Goal: Task Accomplishment & Management: Complete application form

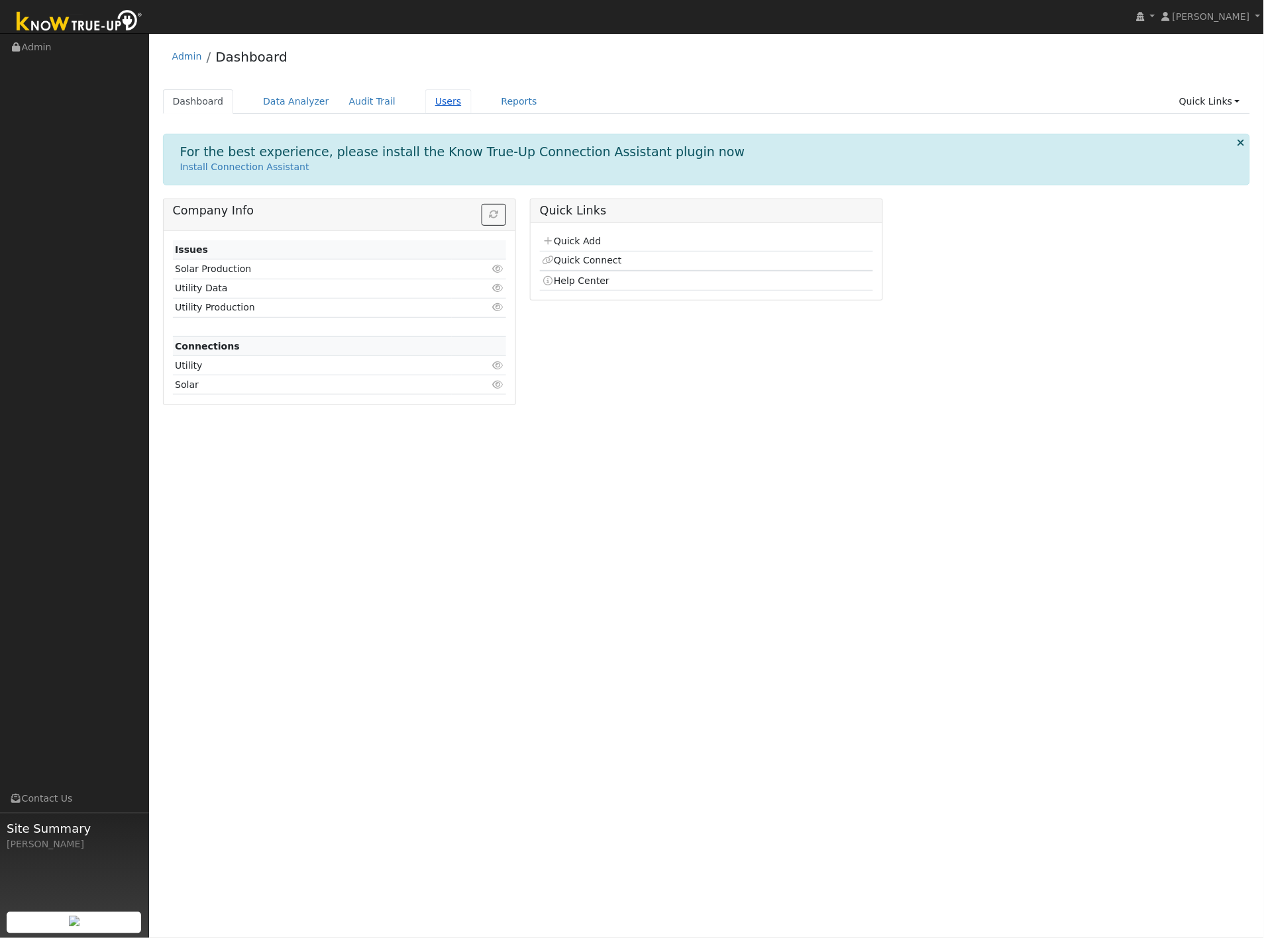
click at [425, 102] on link "Users" at bounding box center [448, 101] width 46 height 25
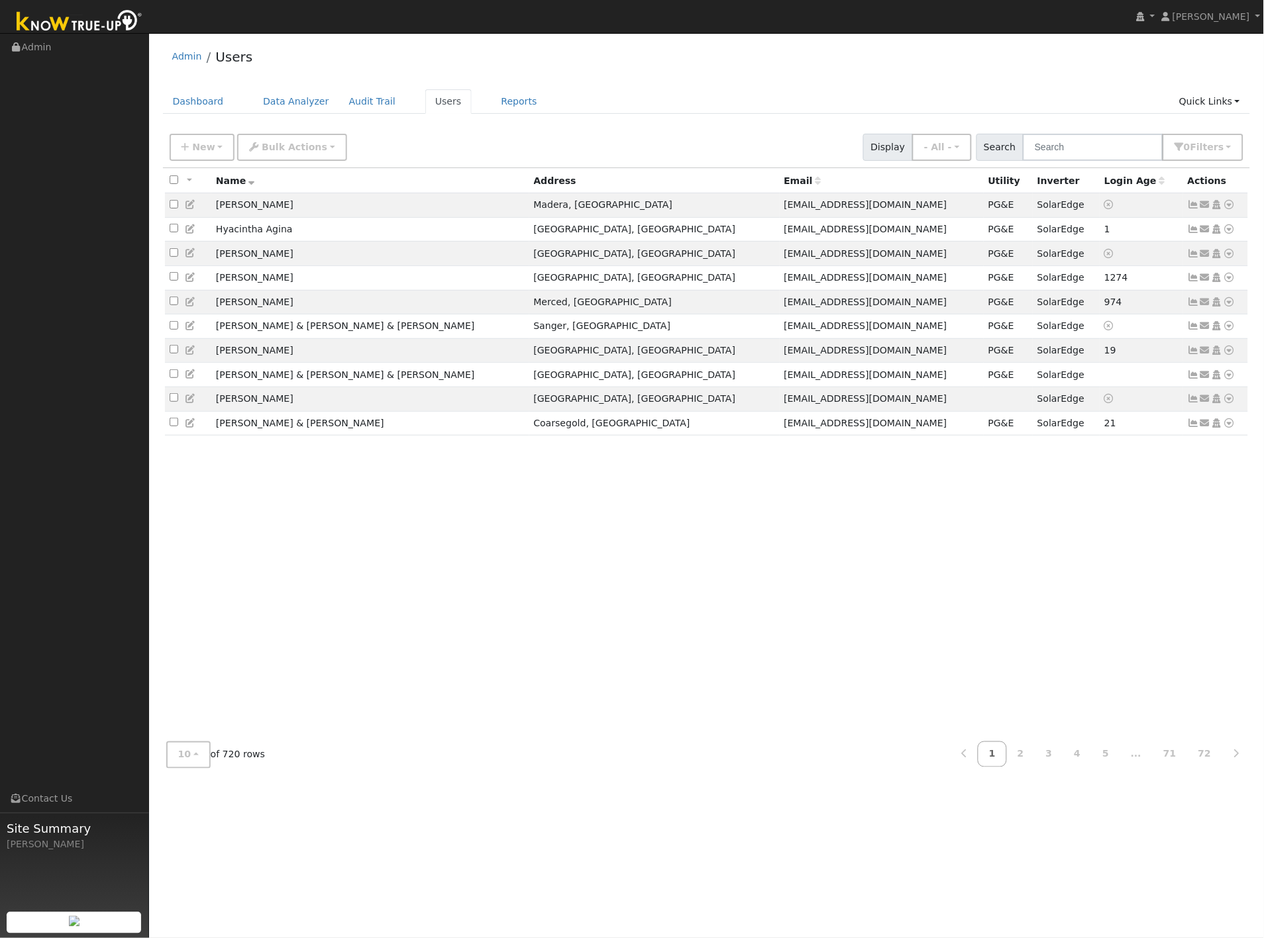
click at [502, 142] on div "New Add User Quick Add Quick Connect Quick Convert Lead Bulk Actions Send Email…" at bounding box center [706, 145] width 1079 height 32
click at [189, 144] on button "New" at bounding box center [203, 147] width 66 height 27
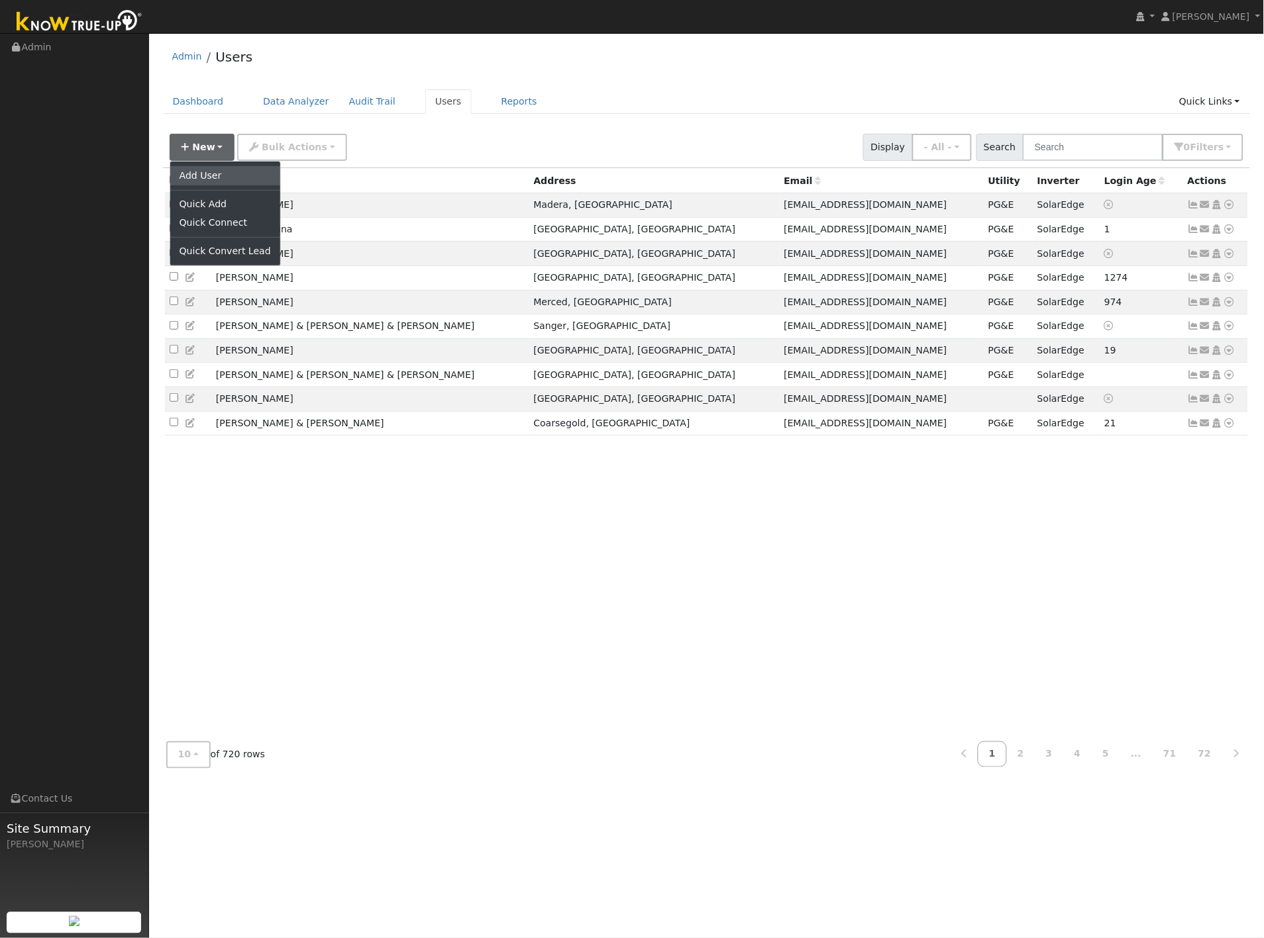
click at [200, 176] on link "Add User" at bounding box center [225, 175] width 110 height 19
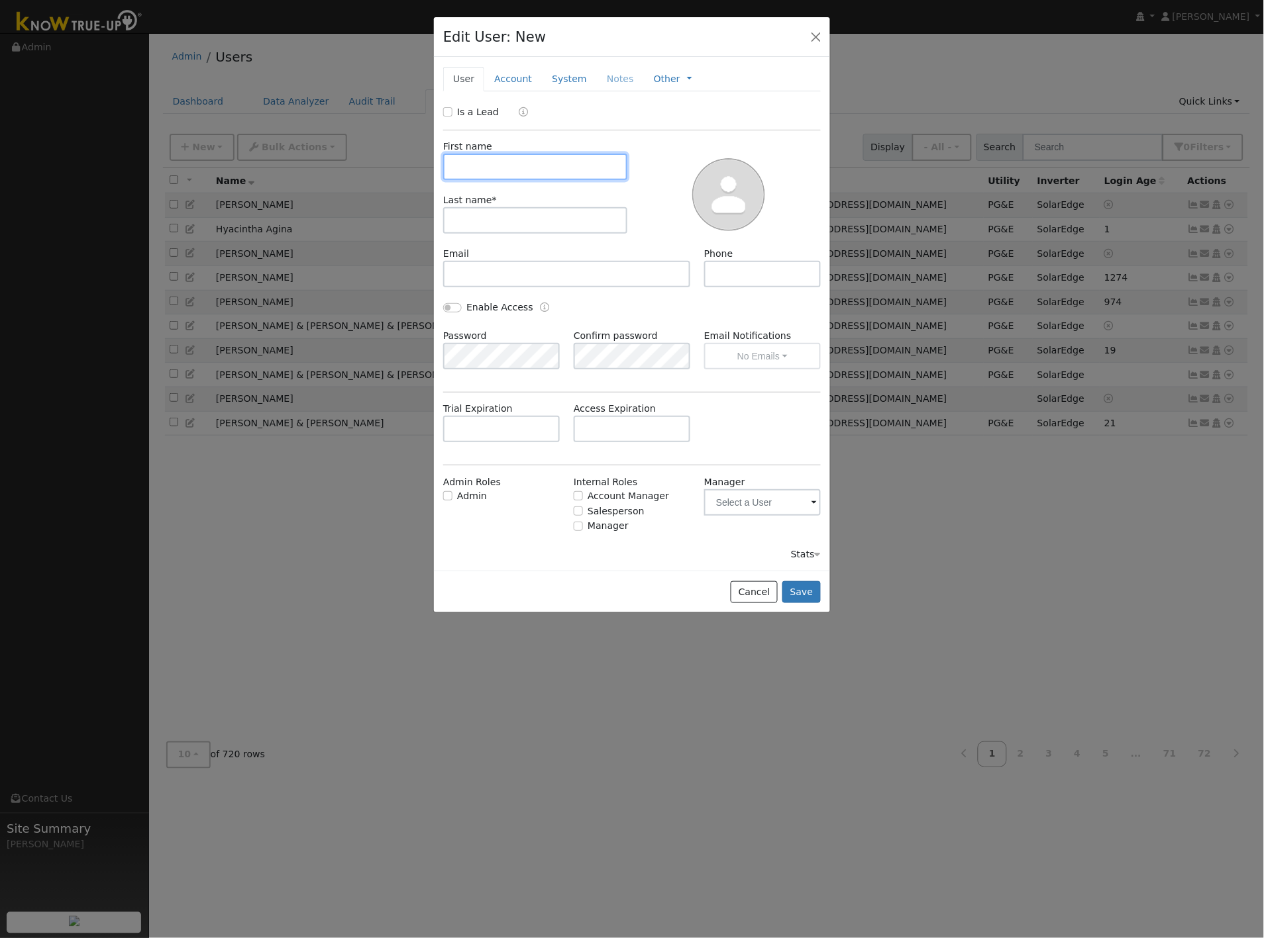
click at [527, 168] on input "text" at bounding box center [535, 167] width 184 height 26
click at [566, 166] on input "text" at bounding box center [535, 167] width 184 height 26
paste input "Francine"
click at [590, 160] on input "Francine &" at bounding box center [535, 167] width 184 height 26
paste input "Gabriela"
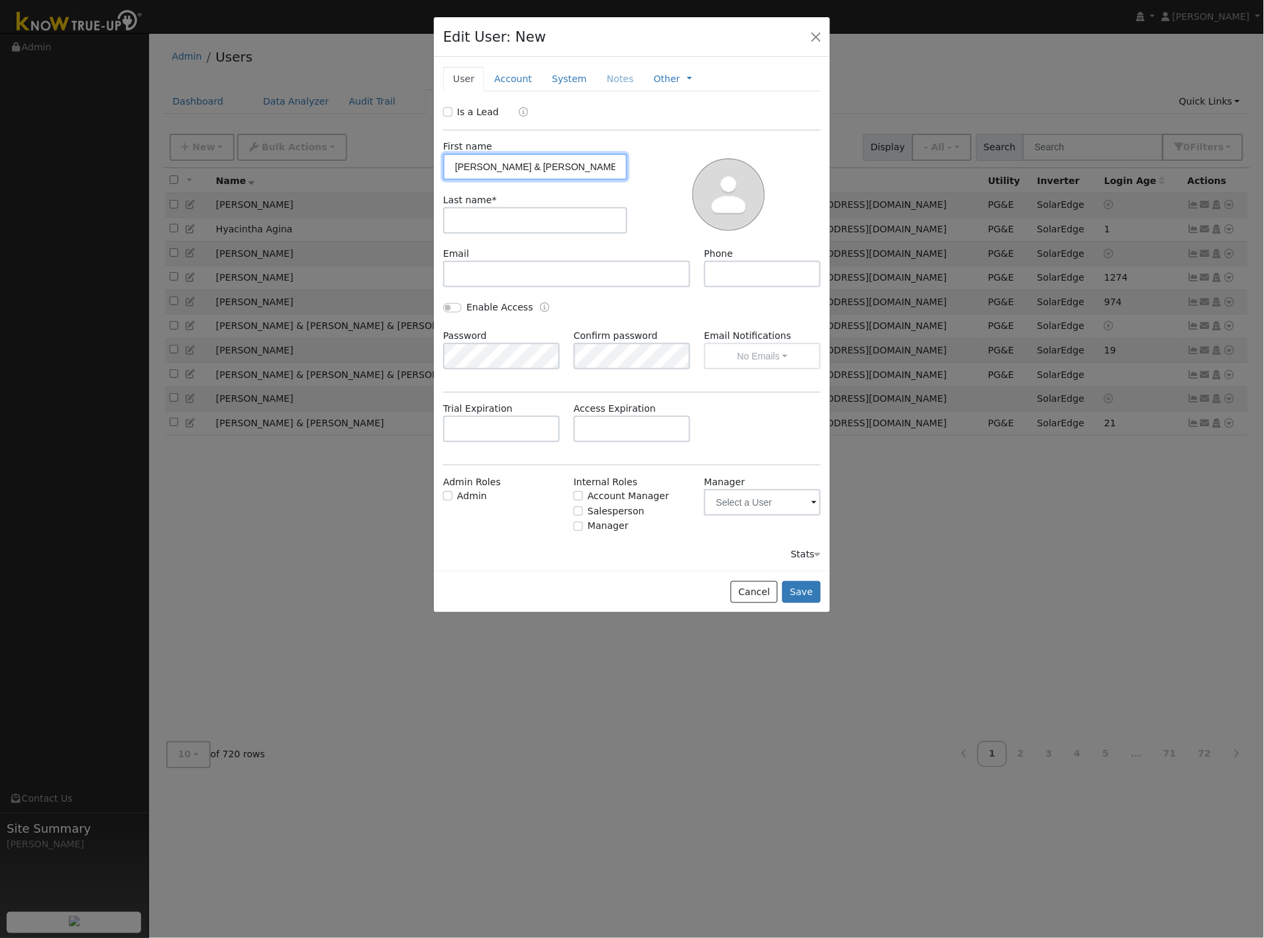
type input "Francine & Gabriela"
click at [531, 221] on input "text" at bounding box center [535, 220] width 184 height 26
paste input "Fitzgerald &"
click at [577, 228] on input "Fitzgerald &" at bounding box center [535, 220] width 184 height 26
paste input "Corley"
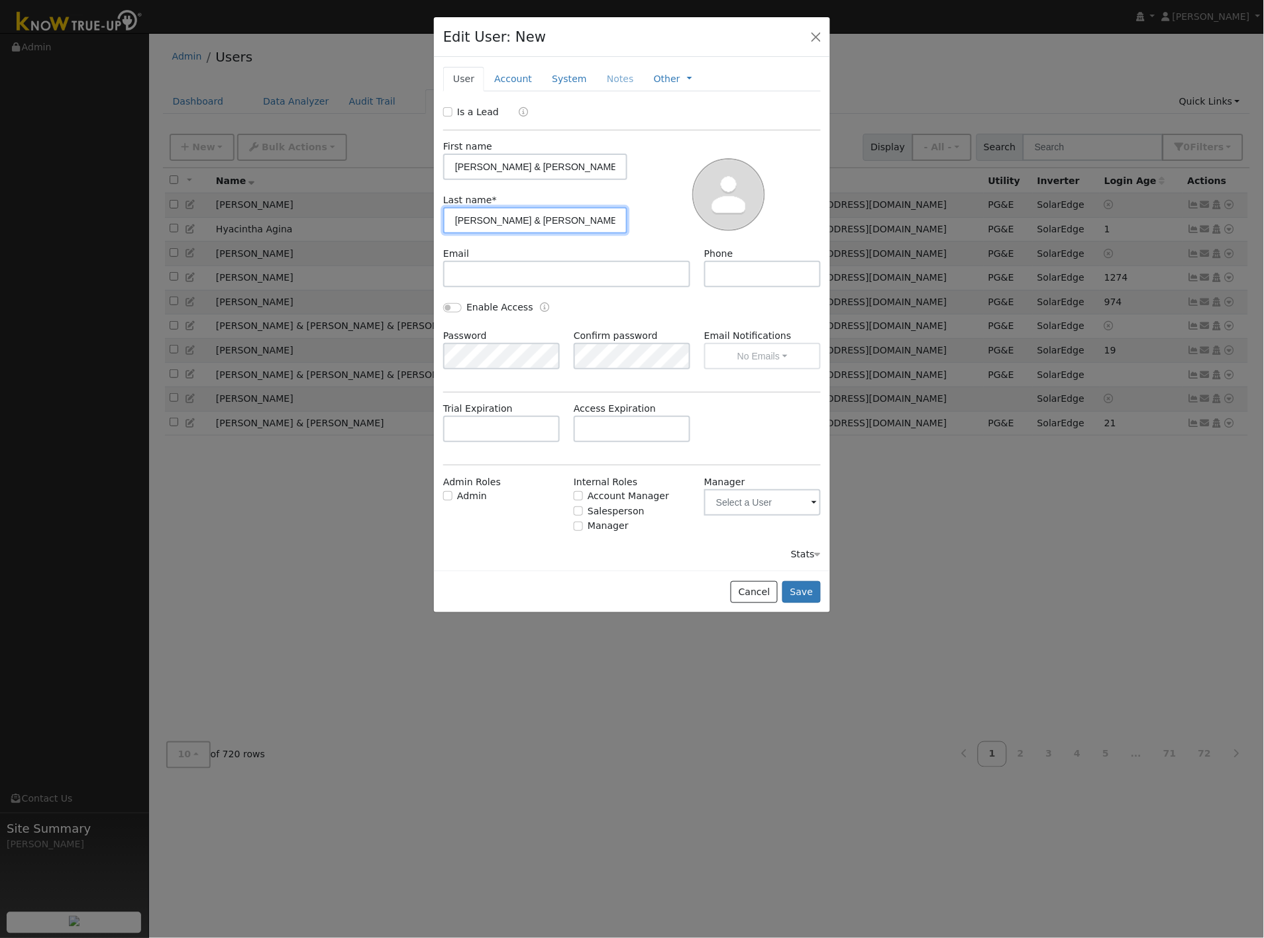
type input "Fitzgerald & Corley"
click at [527, 274] on input "text" at bounding box center [566, 274] width 247 height 26
paste input "gabxcor@gmail.com"
type input "gabxcor@gmail.com"
click at [756, 263] on input "text" at bounding box center [762, 274] width 117 height 26
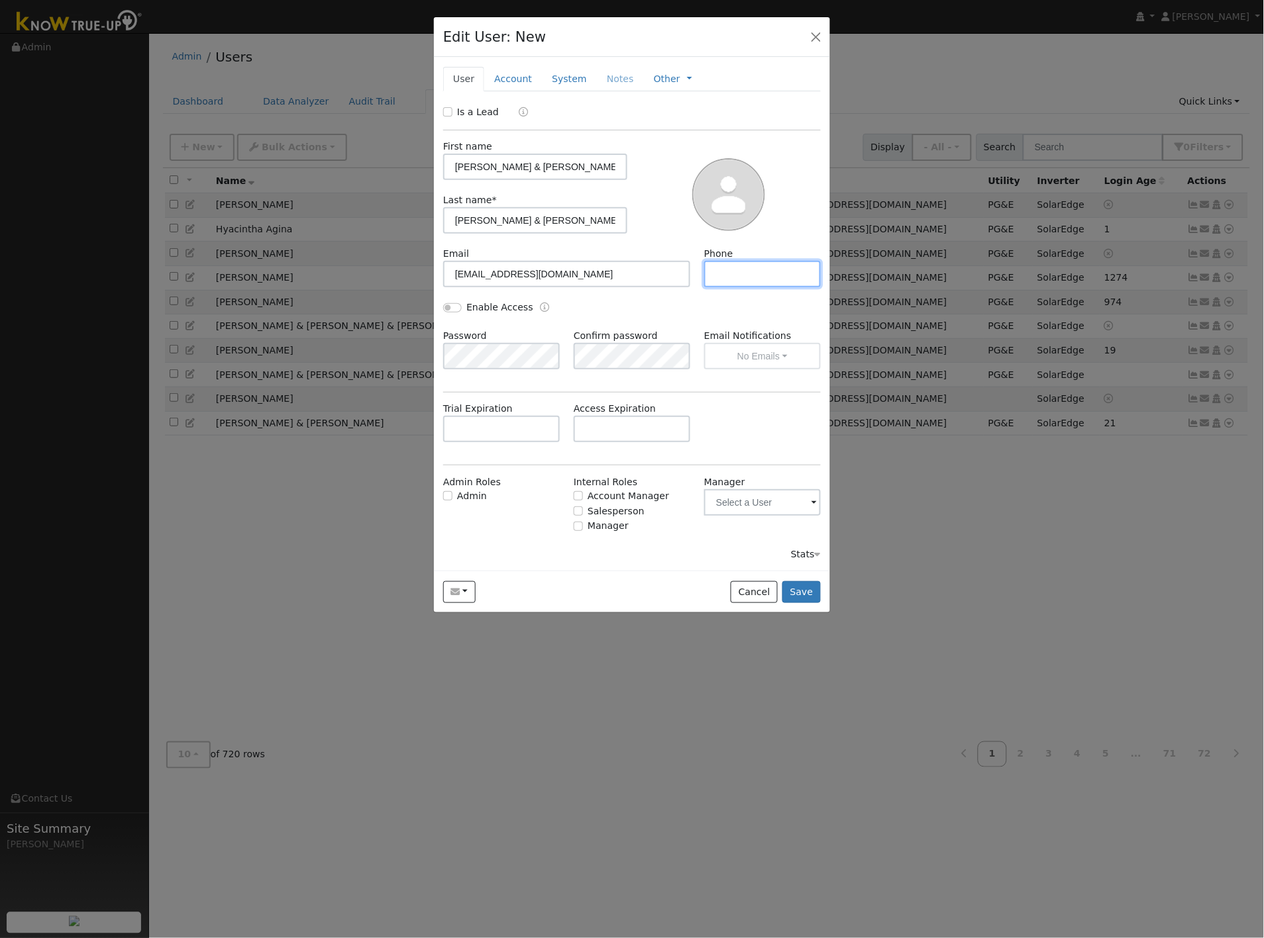
paste input "(559) 824-5456"
type input "(559) 824-5456"
click at [521, 79] on link "Account" at bounding box center [513, 79] width 58 height 25
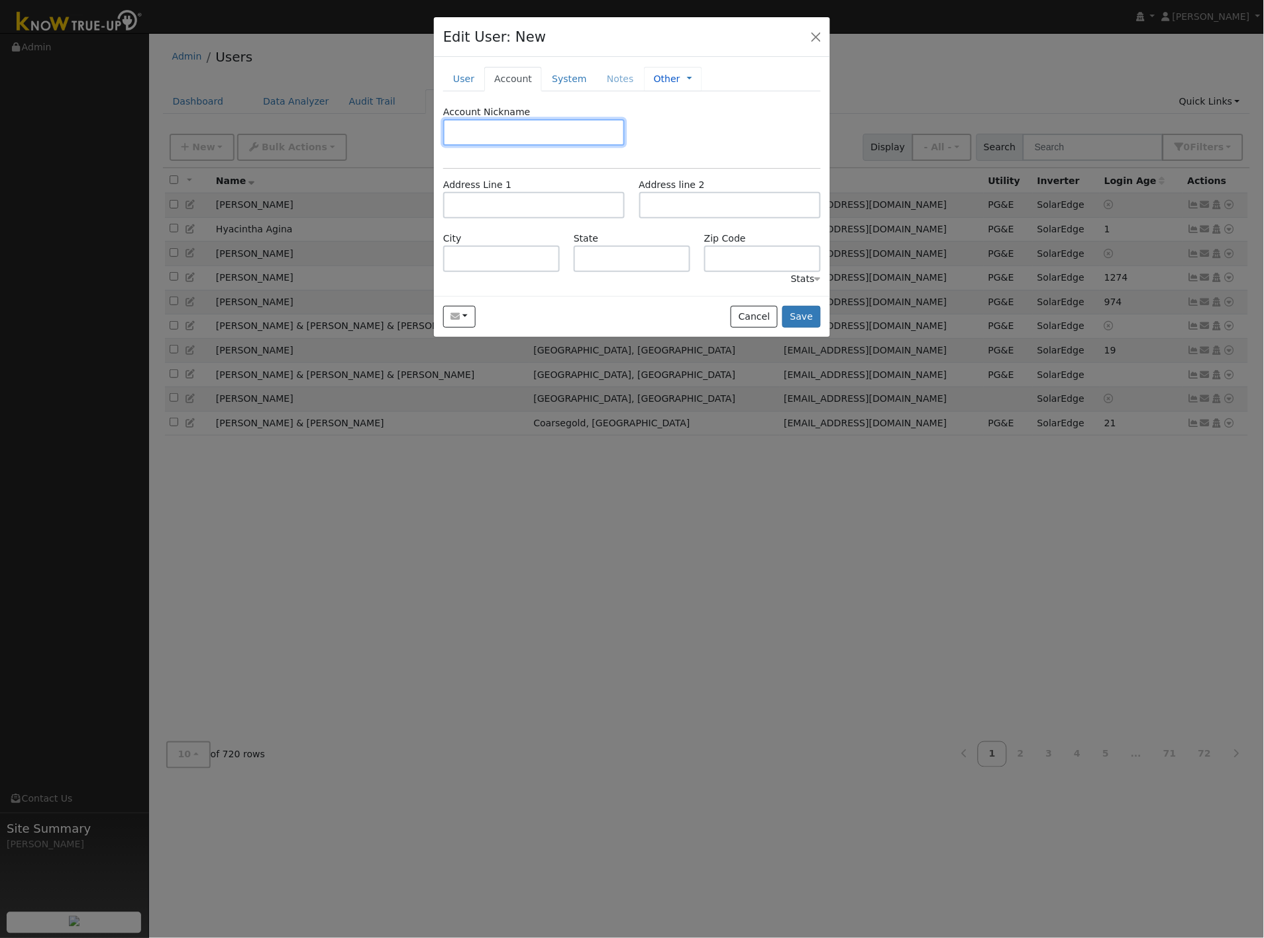
paste input "Fitzgerald, Francine & Corley, Gabriela"
type input "Fitzgerald, Francine & Corley, Gabriela"
click at [560, 201] on input "text" at bounding box center [533, 205] width 181 height 26
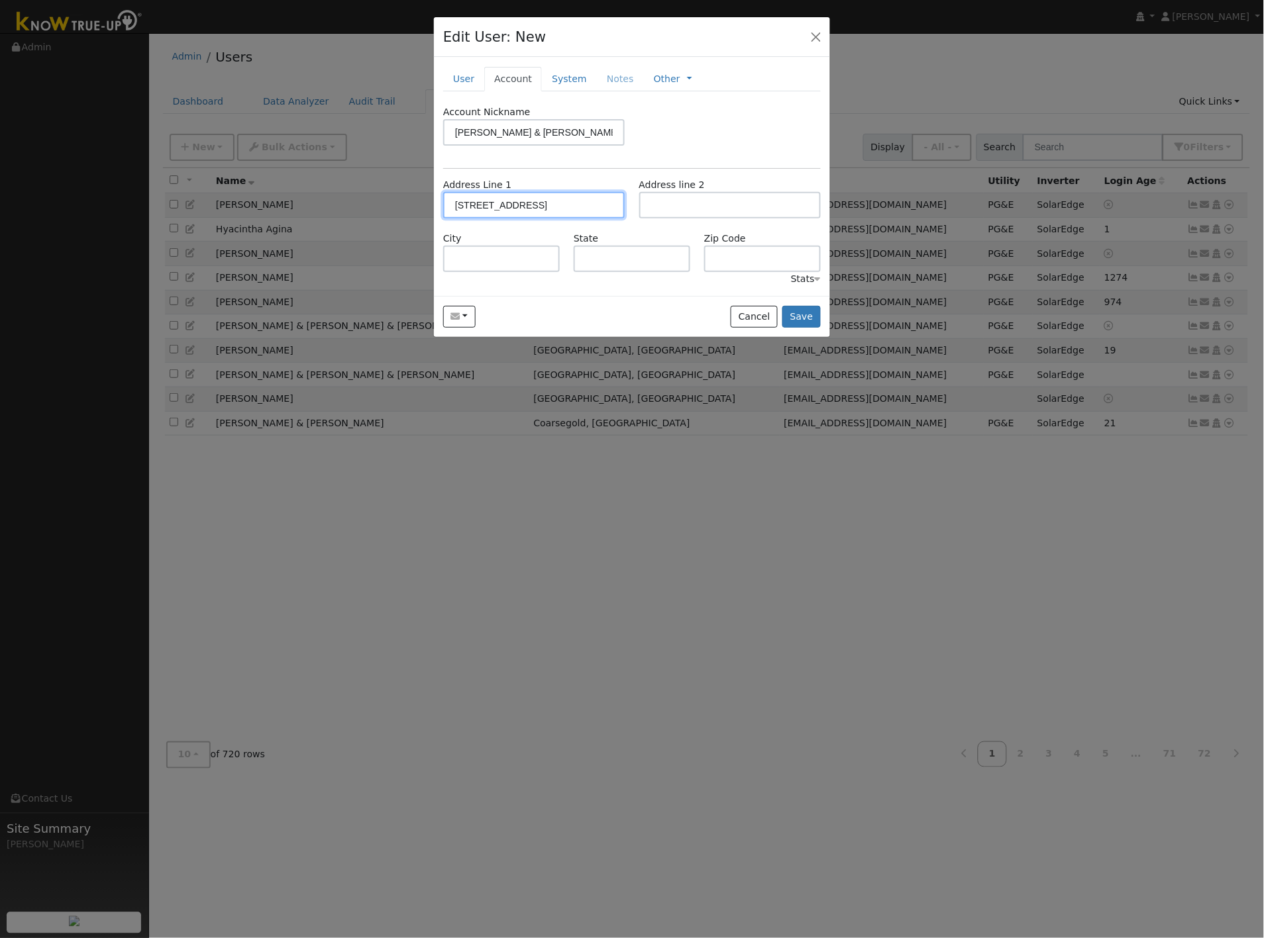
type input "661 East Floradora Avenue"
type input "Fresno"
type input "CA"
type input "93728"
click at [558, 79] on link "System" at bounding box center [569, 79] width 55 height 25
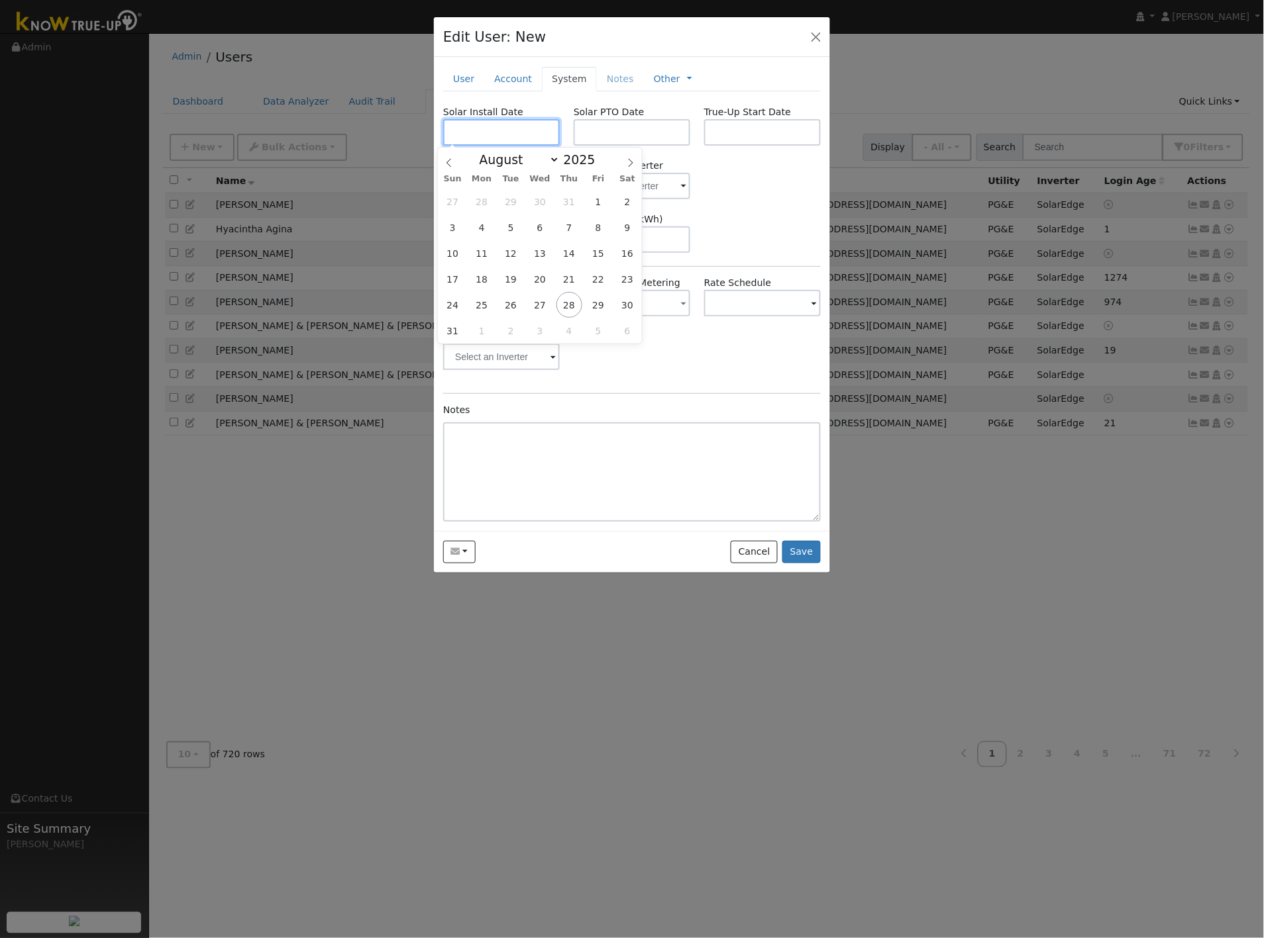
click at [532, 130] on input "text" at bounding box center [501, 132] width 117 height 26
click at [540, 314] on span "27" at bounding box center [540, 305] width 26 height 26
type input "08/27/2025"
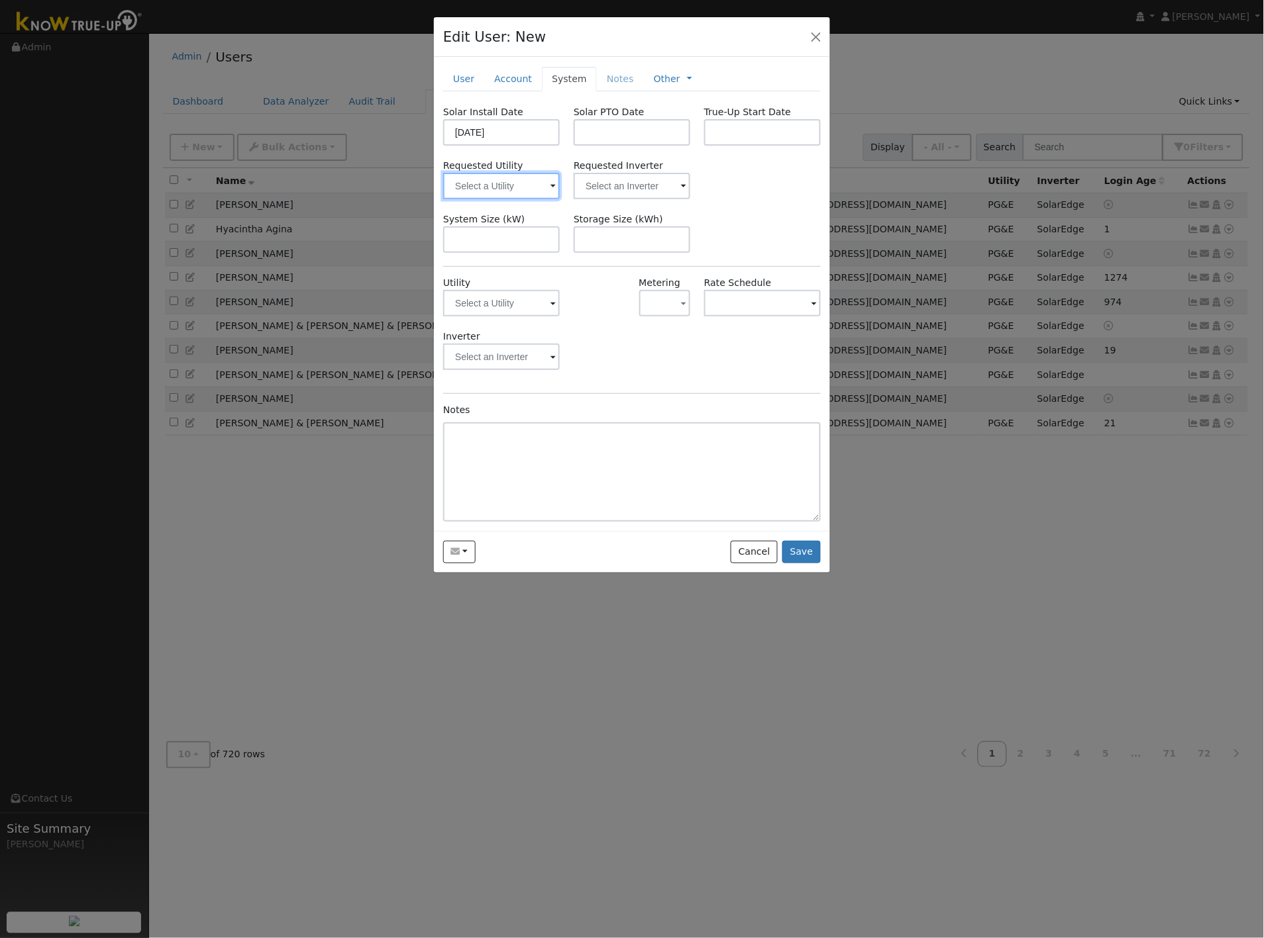
click at [526, 189] on input "text" at bounding box center [501, 186] width 117 height 26
click at [511, 195] on input "text" at bounding box center [501, 186] width 117 height 26
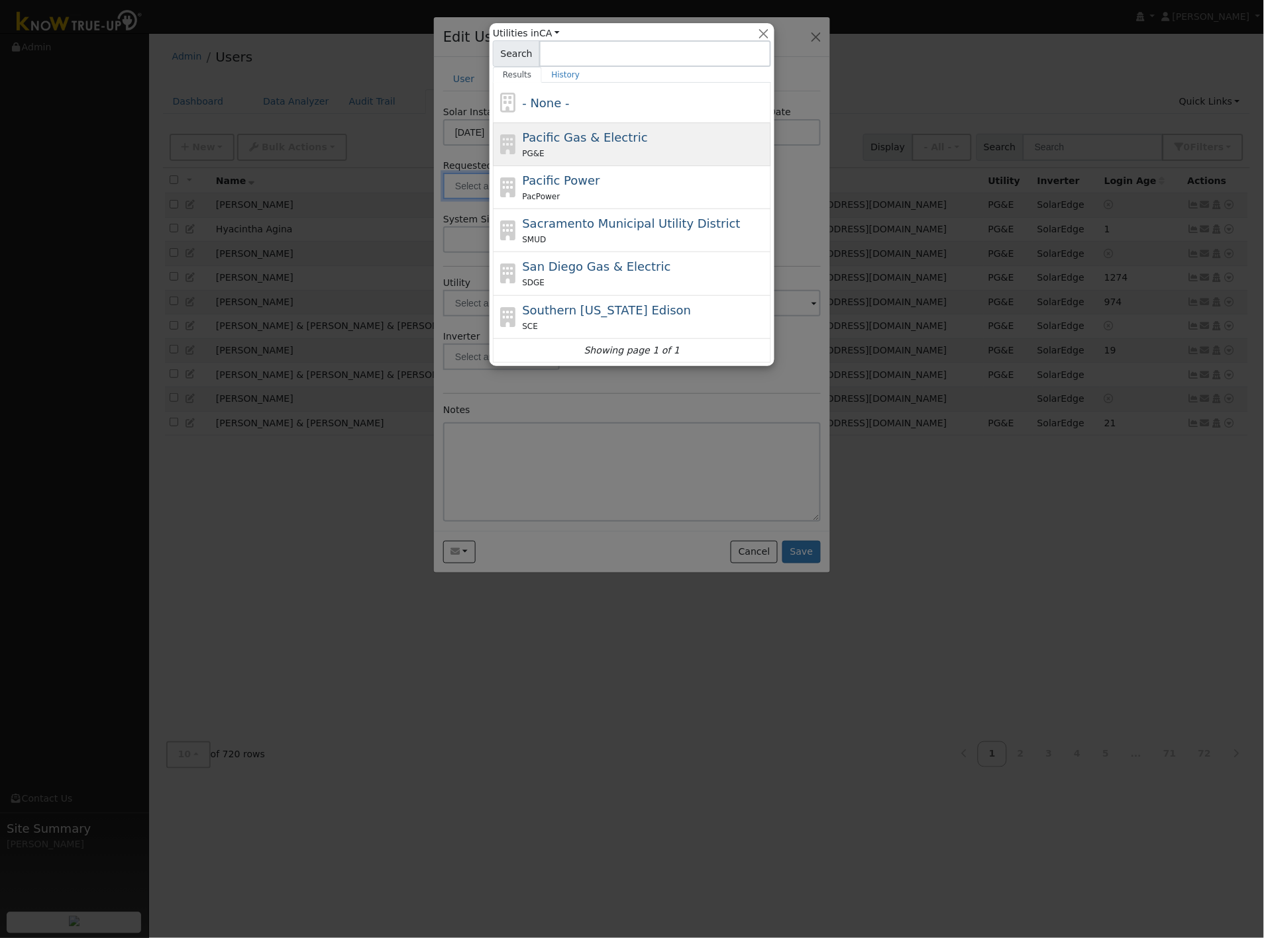
click at [564, 142] on span "Pacific Gas & Electric" at bounding box center [585, 137] width 125 height 14
type input "Pacific Gas & Electric"
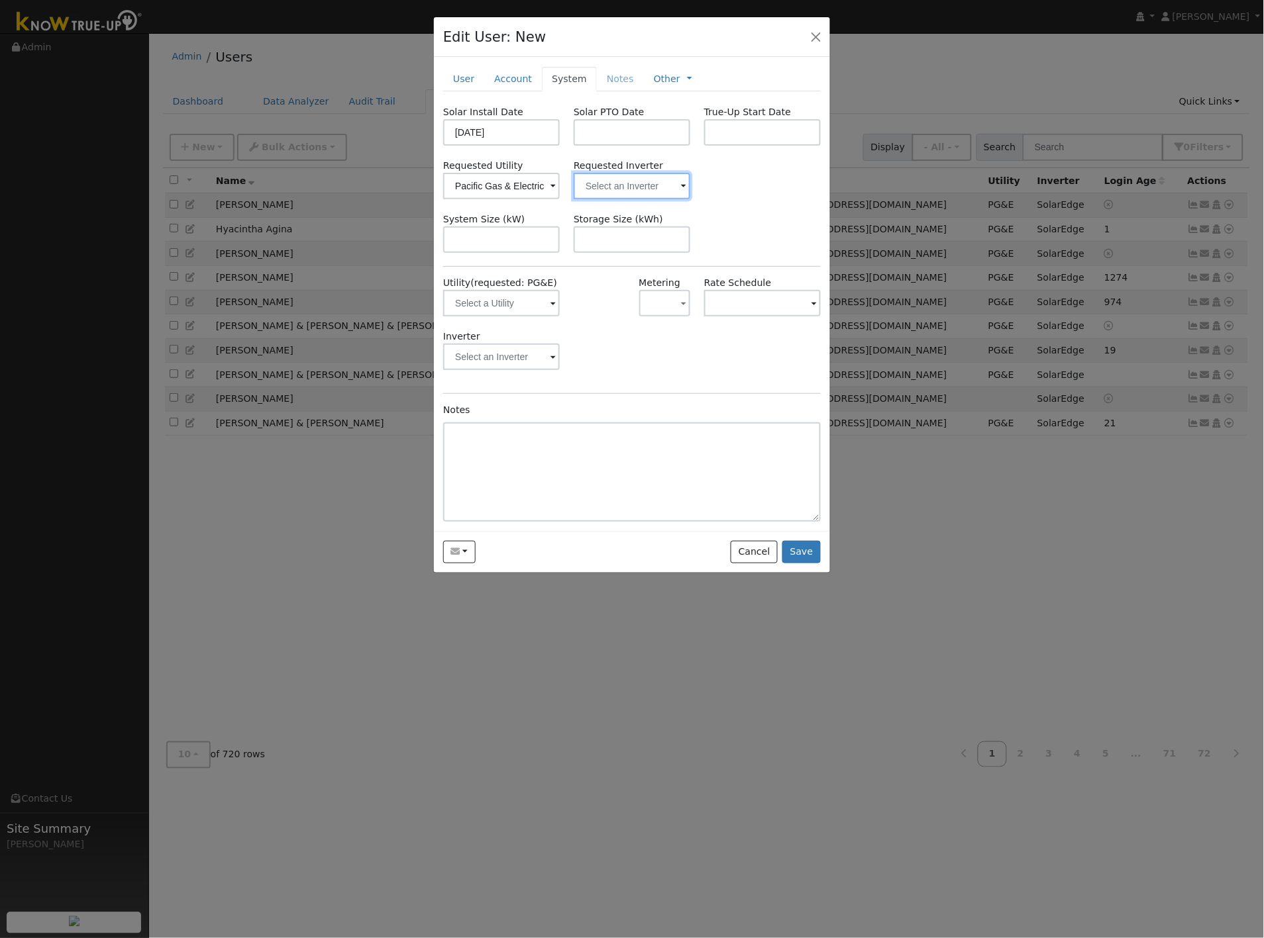
click at [560, 189] on input "text" at bounding box center [501, 186] width 117 height 26
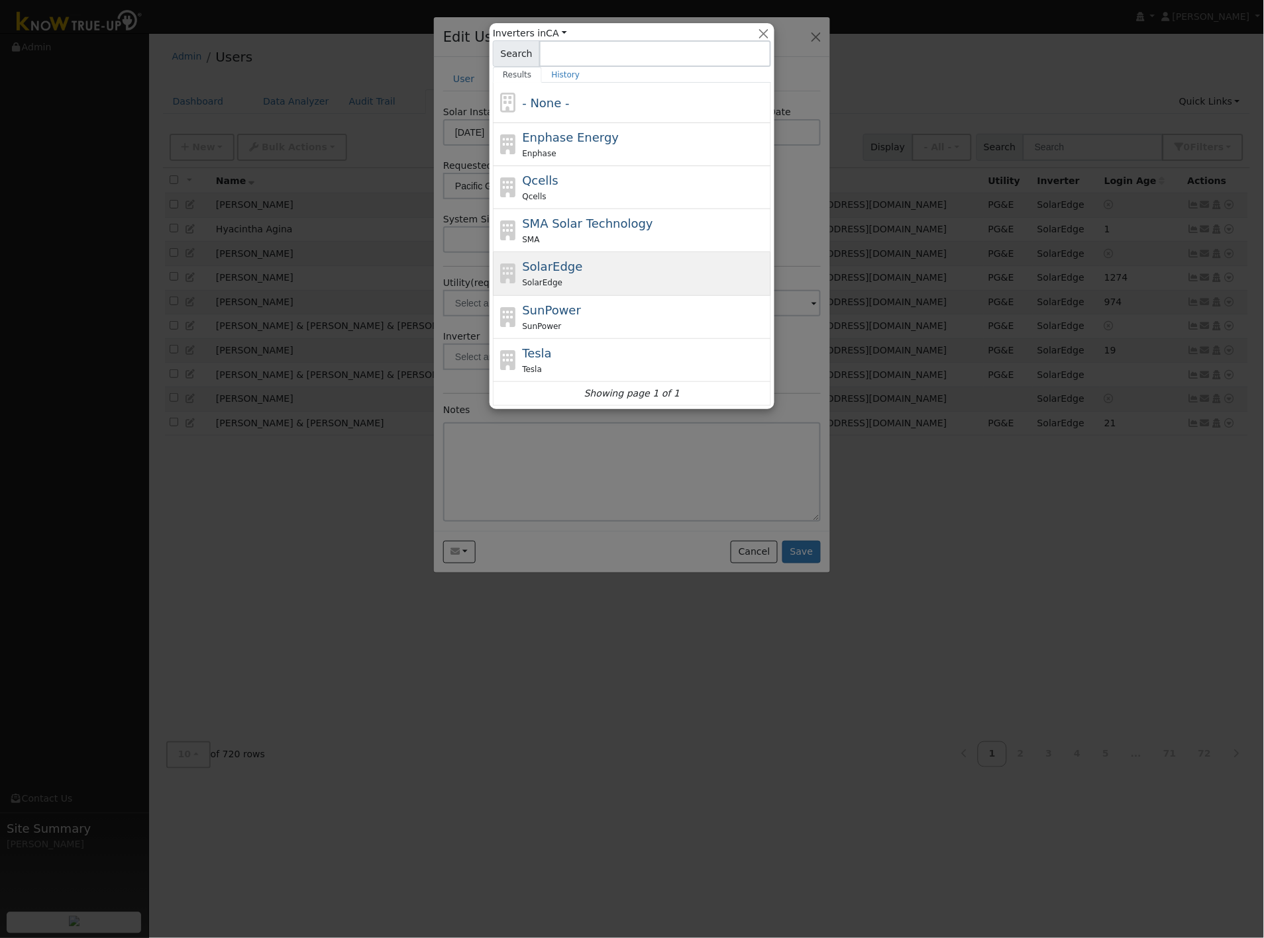
click at [576, 266] on div "SolarEdge SolarEdge" at bounding box center [646, 274] width 246 height 32
type input "SolarEdge"
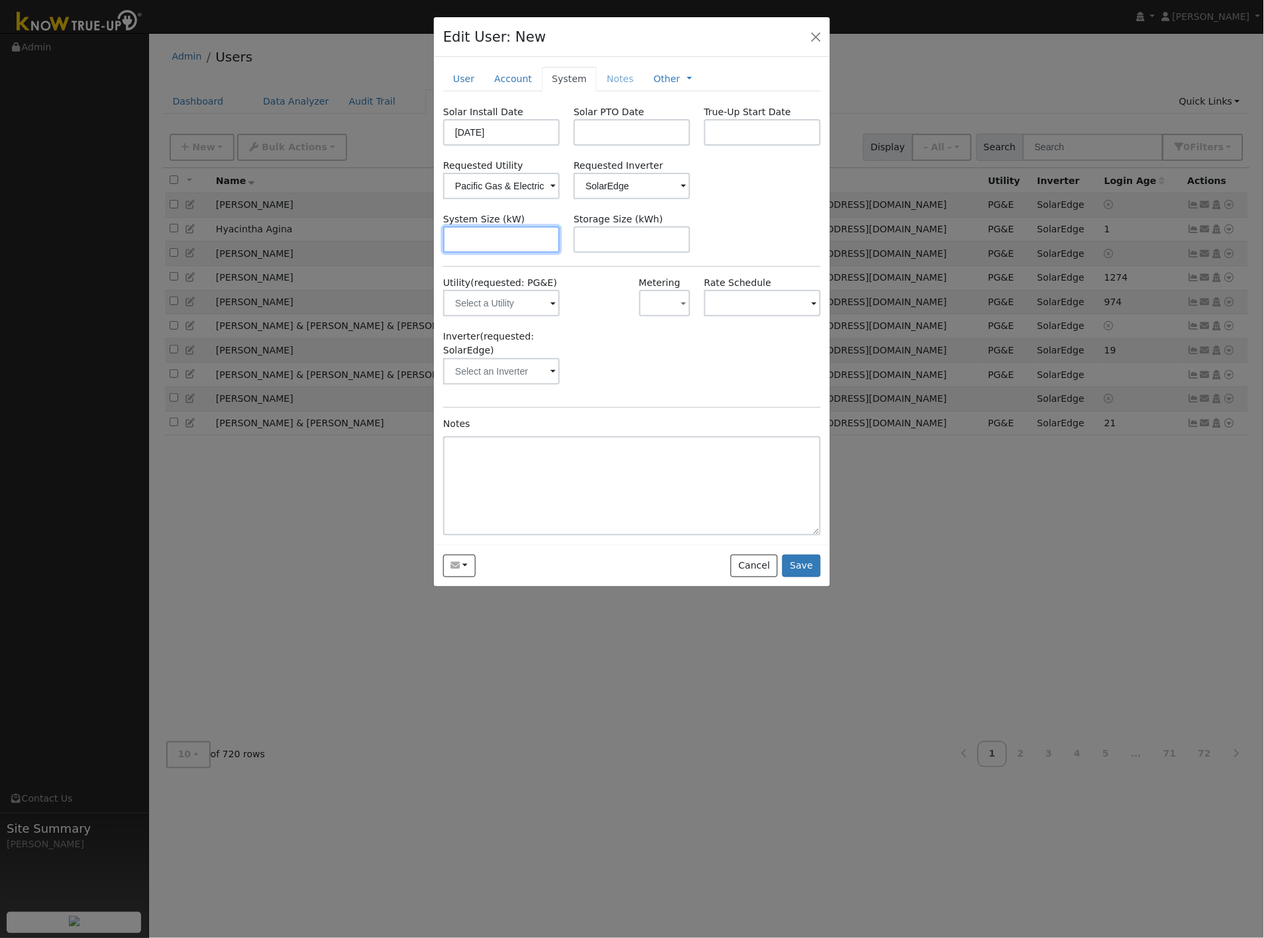
click at [533, 236] on input "text" at bounding box center [501, 240] width 117 height 26
type input "7.7"
type input "10"
click at [528, 303] on input "text" at bounding box center [501, 303] width 117 height 26
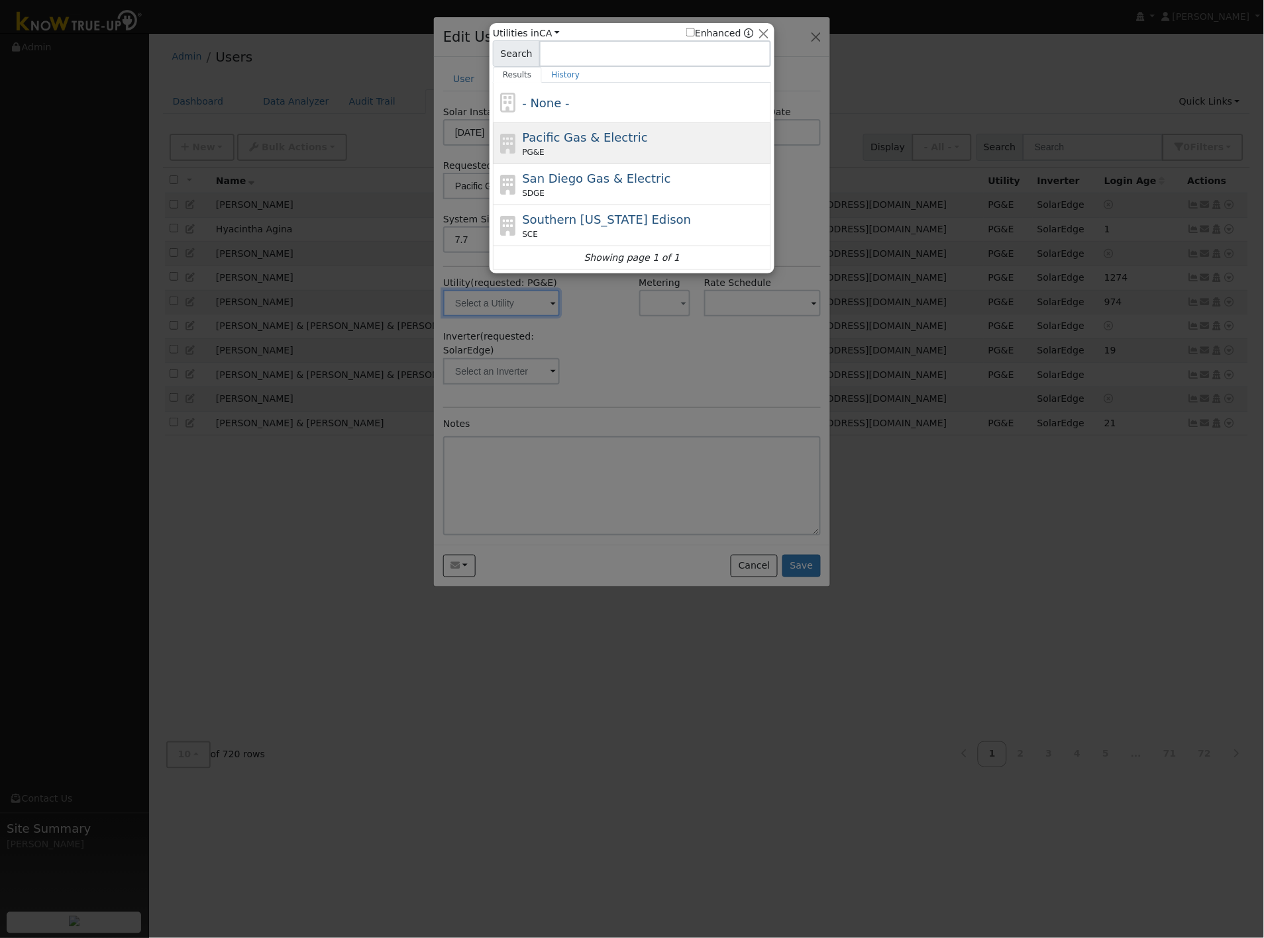
click at [553, 131] on span "Pacific Gas & Electric" at bounding box center [585, 137] width 125 height 14
type input "PG&E"
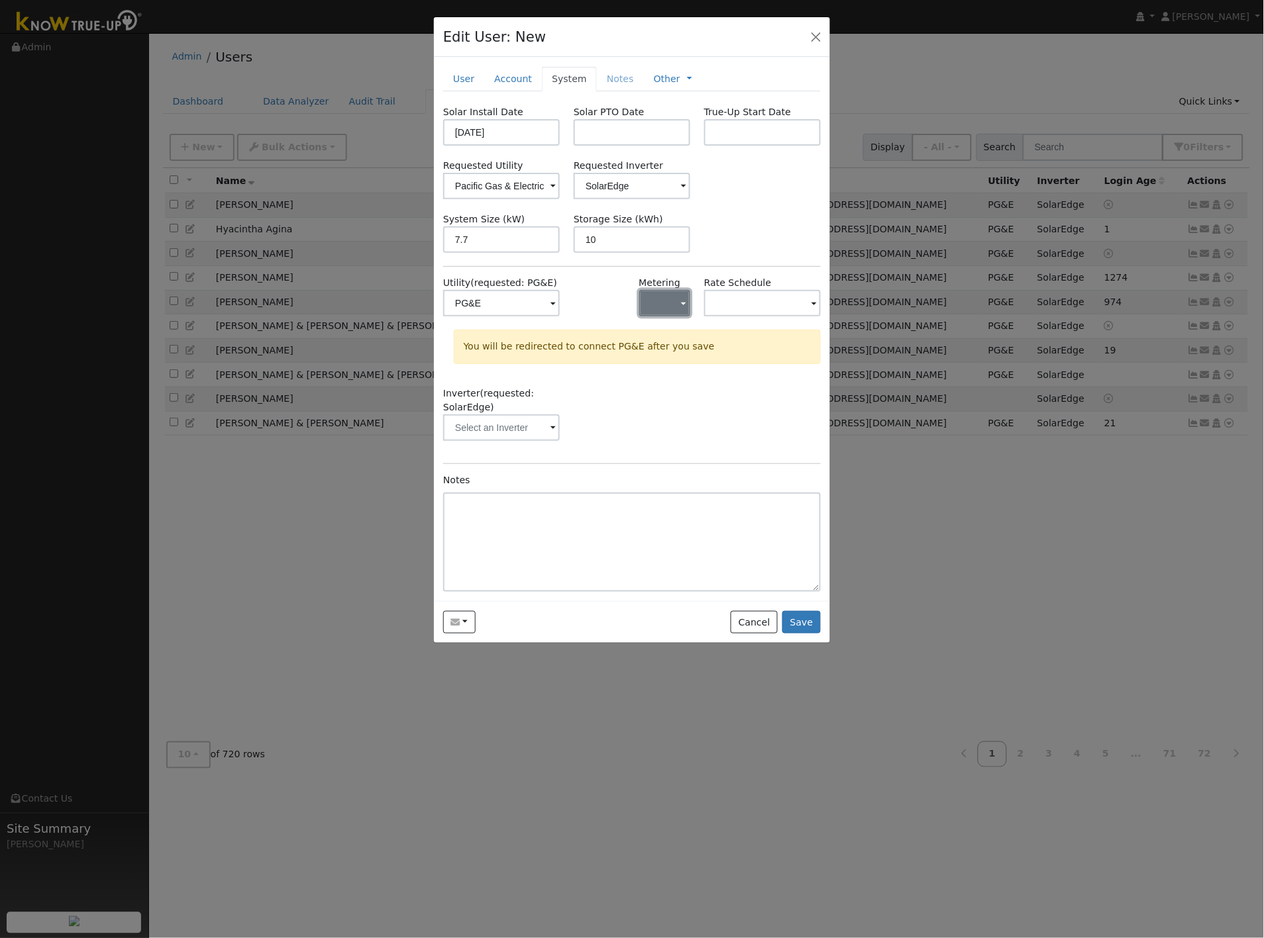
click at [685, 306] on span "button" at bounding box center [683, 304] width 5 height 14
click at [676, 354] on link "NEM" at bounding box center [686, 351] width 92 height 19
click at [560, 308] on input "text" at bounding box center [501, 303] width 117 height 26
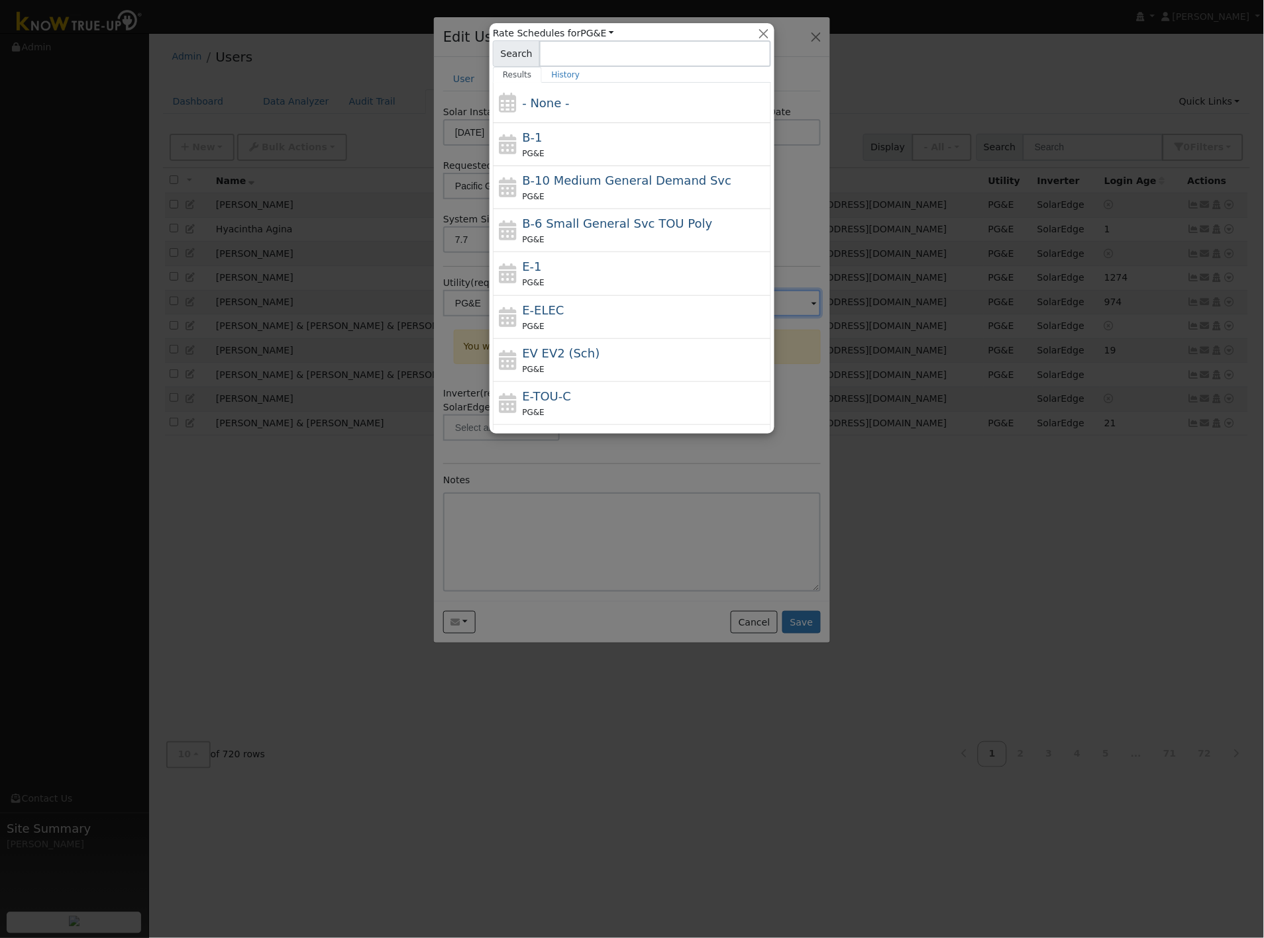
click at [815, 201] on div at bounding box center [632, 469] width 1264 height 938
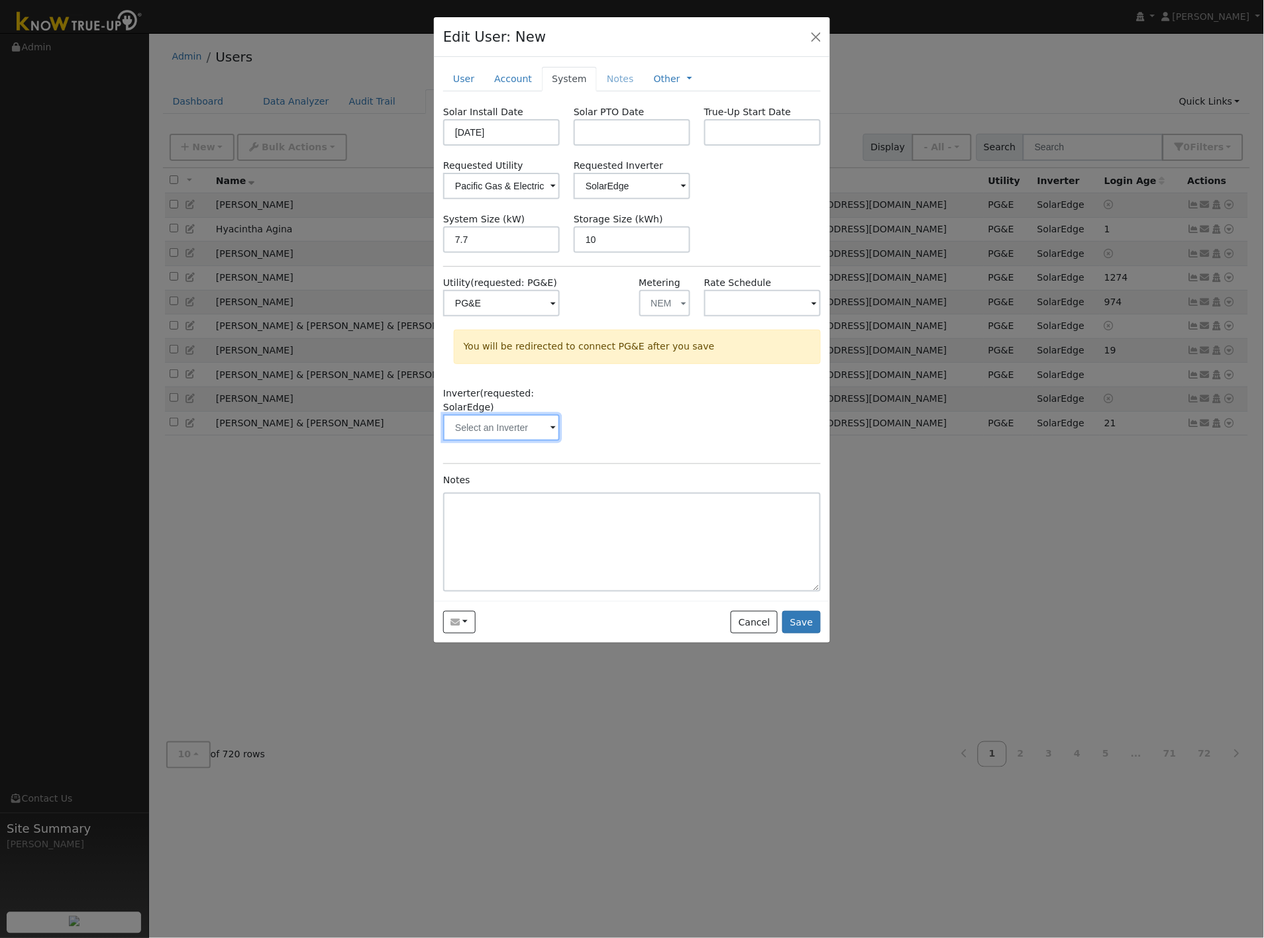
click at [529, 317] on input "text" at bounding box center [501, 303] width 117 height 26
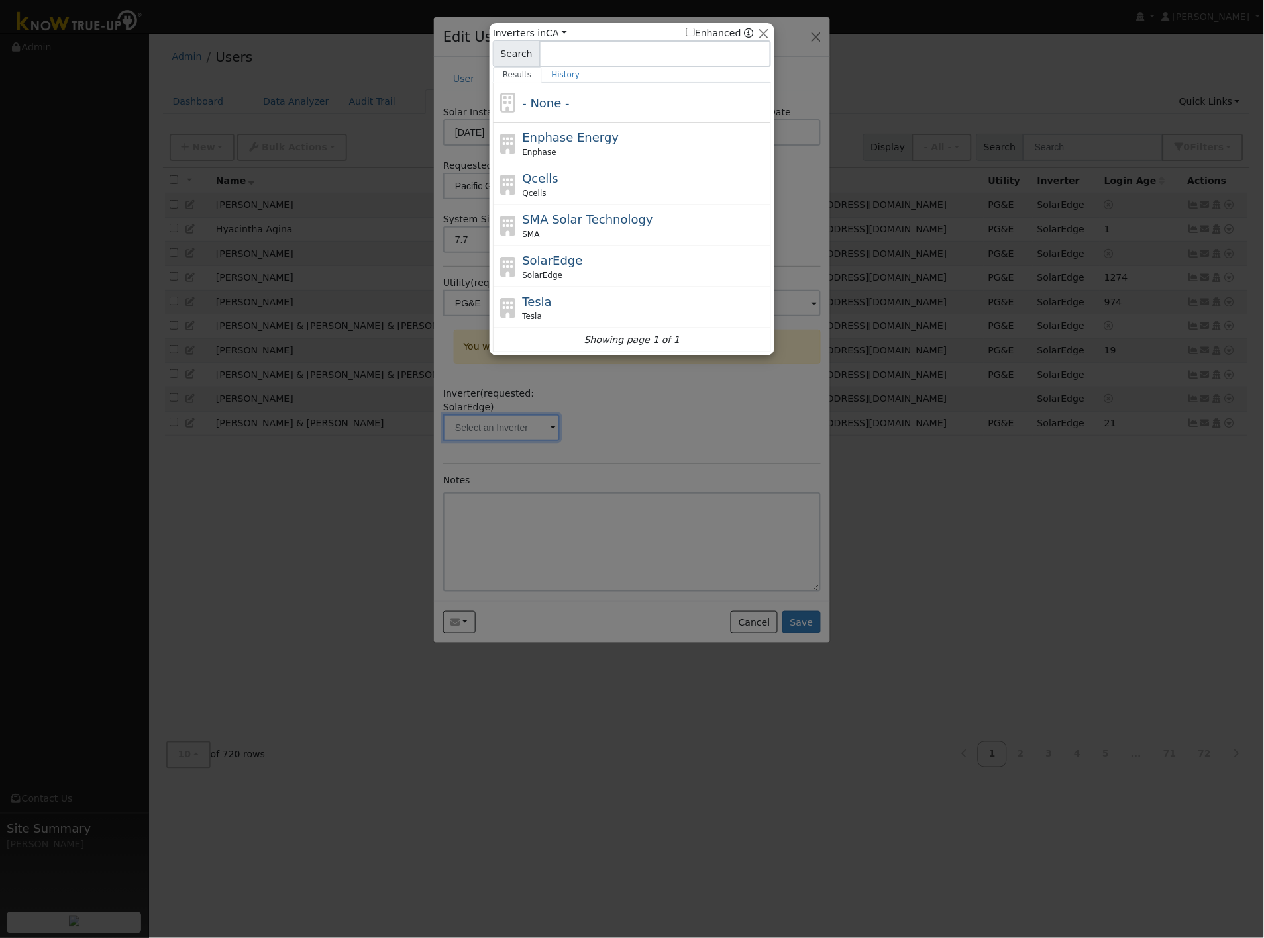
click at [524, 429] on div at bounding box center [632, 469] width 1264 height 938
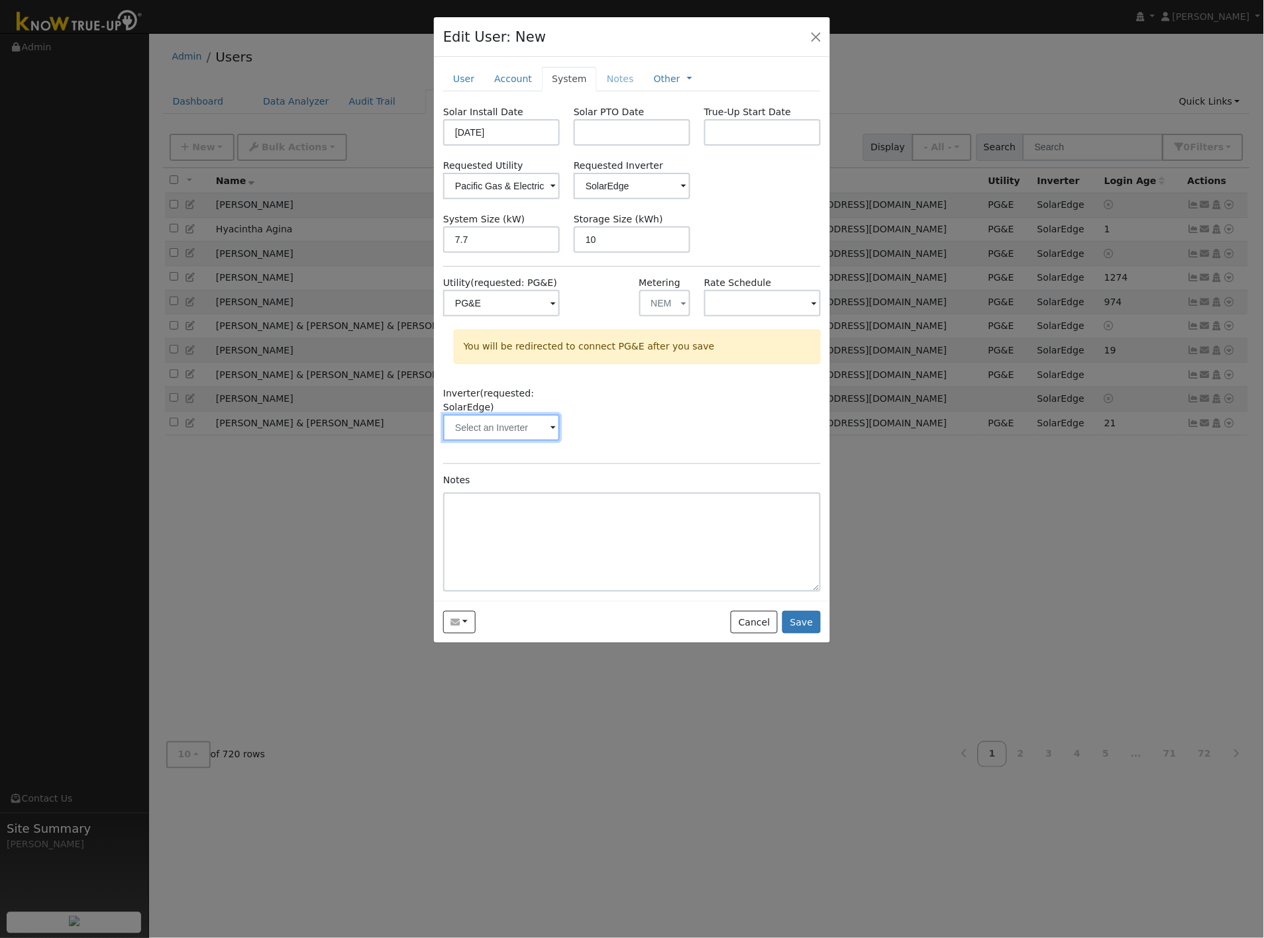
click at [523, 317] on input "text" at bounding box center [501, 303] width 117 height 26
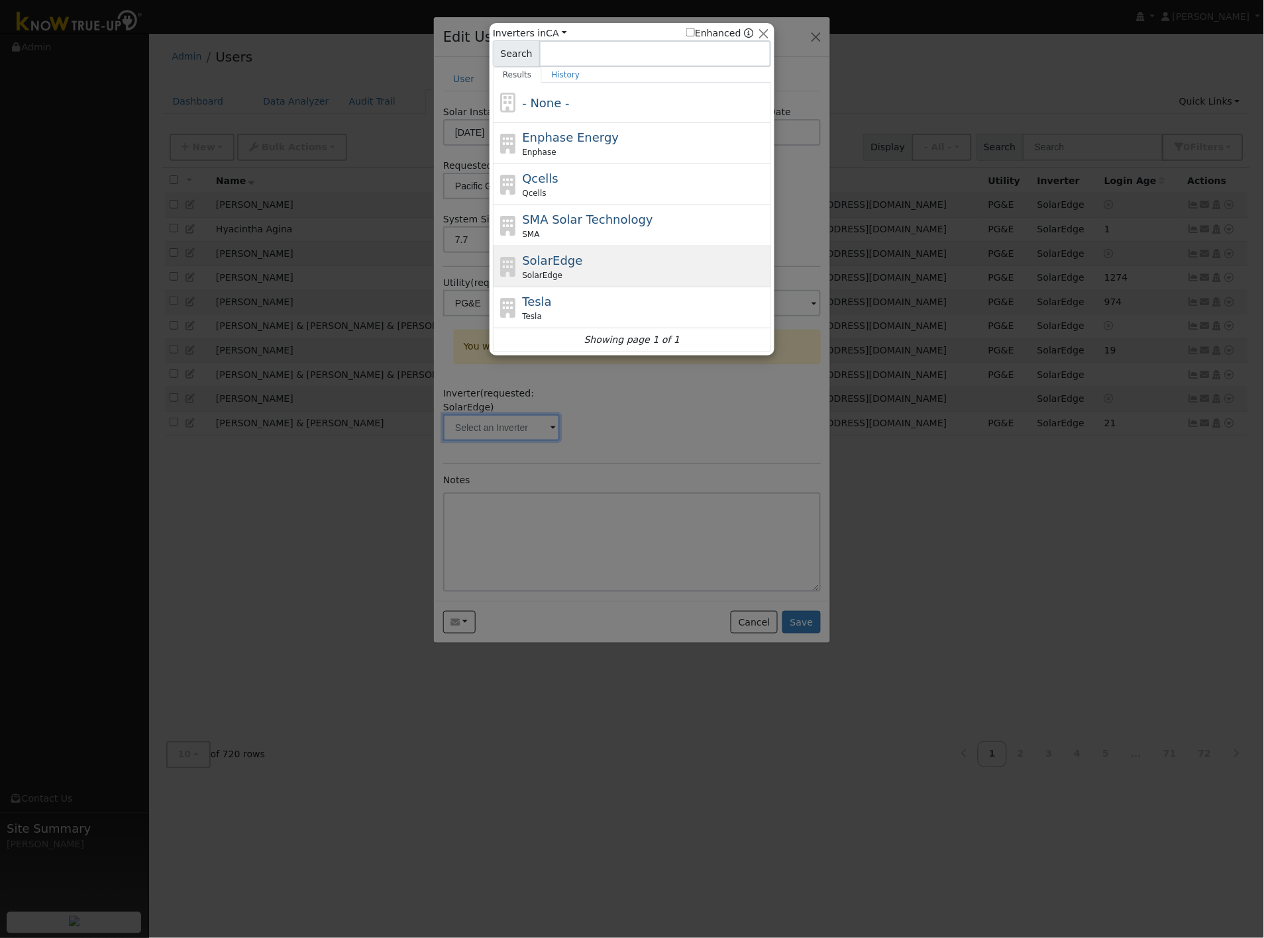
click at [548, 265] on span "SolarEdge" at bounding box center [553, 261] width 60 height 14
type input "SolarEdge"
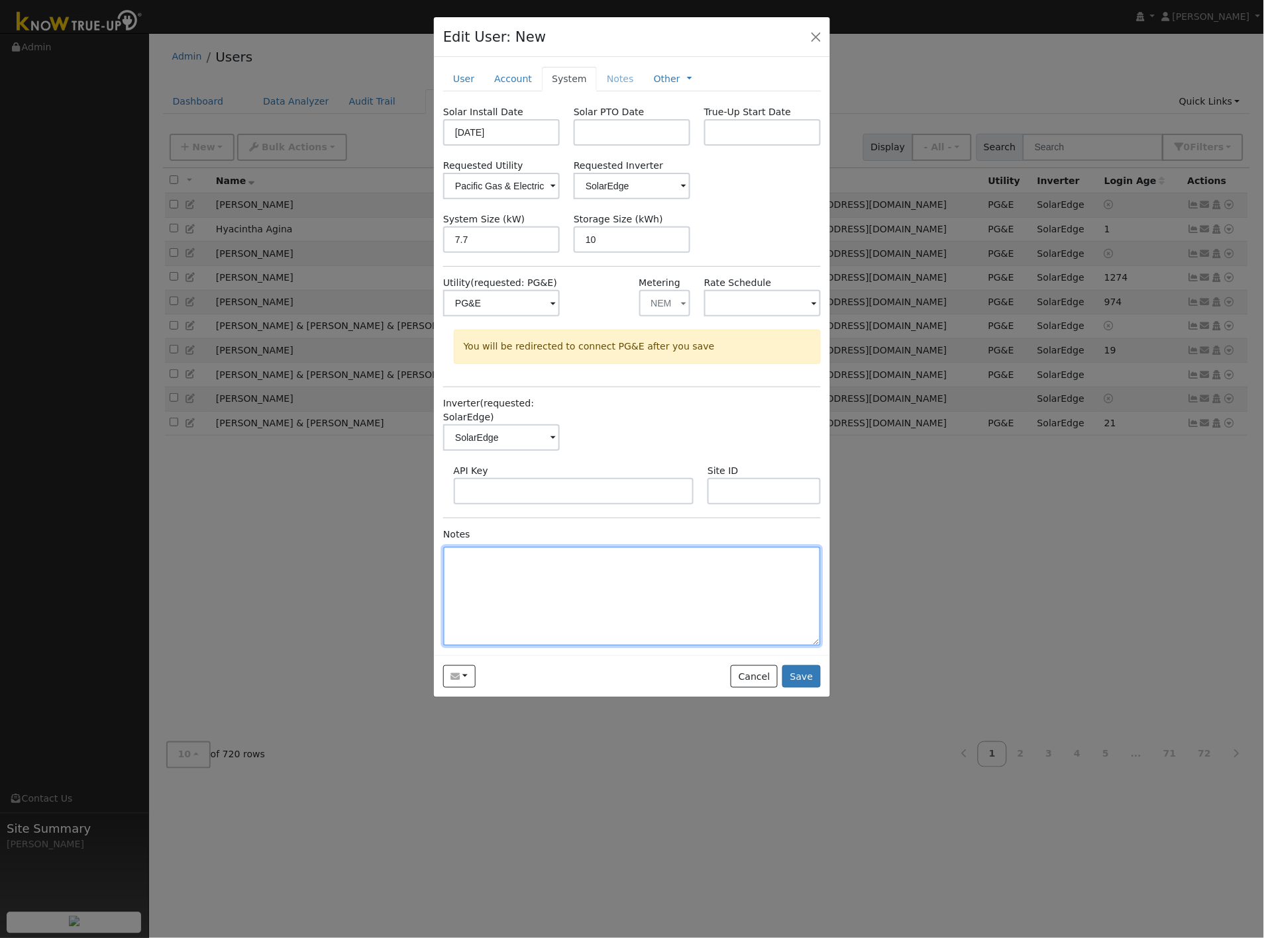
click at [636, 623] on textarea at bounding box center [632, 596] width 378 height 99
click at [564, 557] on textarea "No access. Not included in contract" at bounding box center [632, 596] width 378 height 99
type textarea "No access. Not included in 2025 contract"
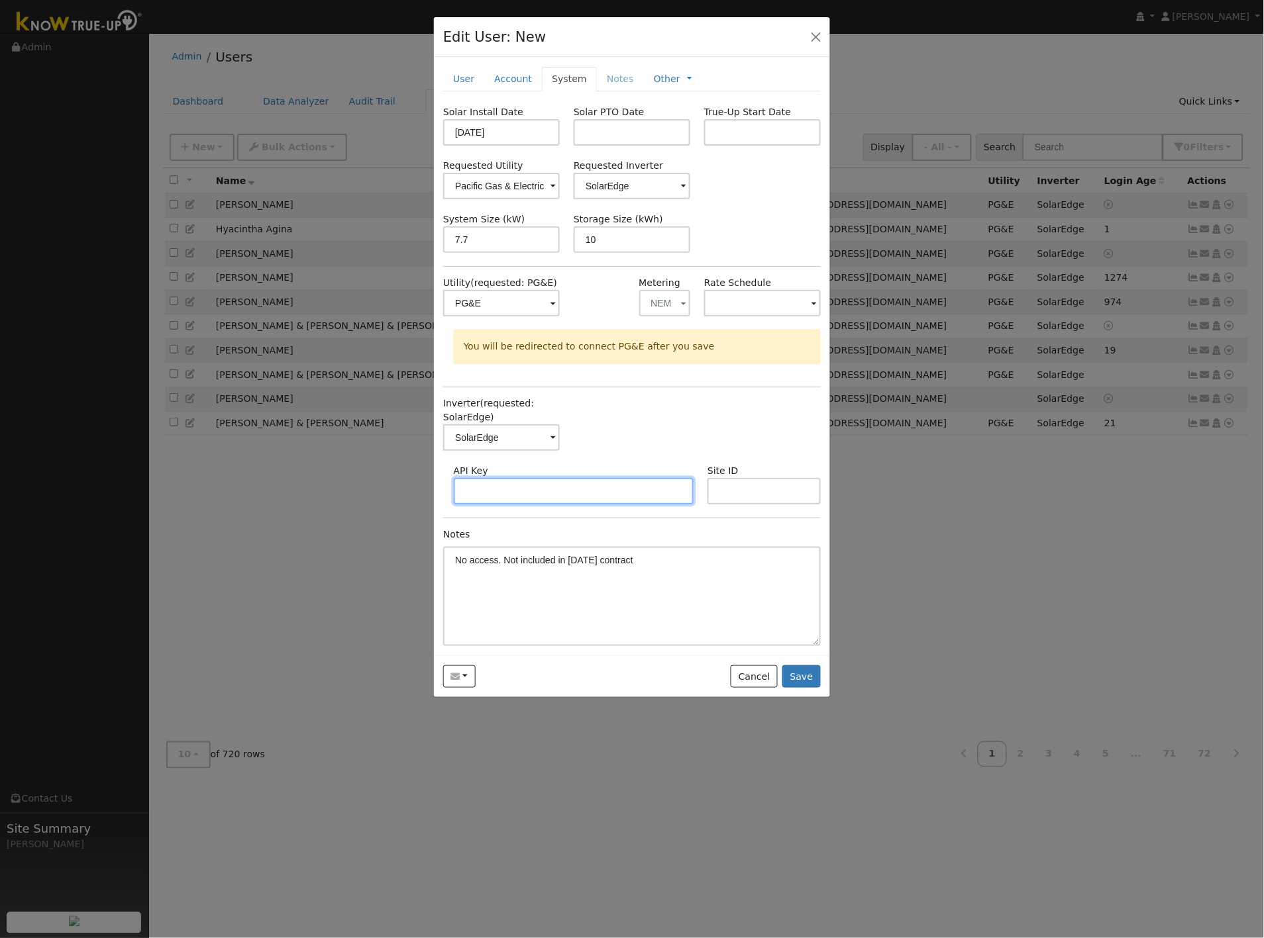
click at [538, 504] on input "text" at bounding box center [574, 491] width 240 height 26
paste input "O0SOCSMUNNDUXO3DKSZ9V8V71O9MJ1LI"
type input "O0SOCSMUNNDUXO3DKSZ9V8V71O9MJ1LI"
click at [760, 497] on input "text" at bounding box center [763, 491] width 113 height 26
paste input "4708191"
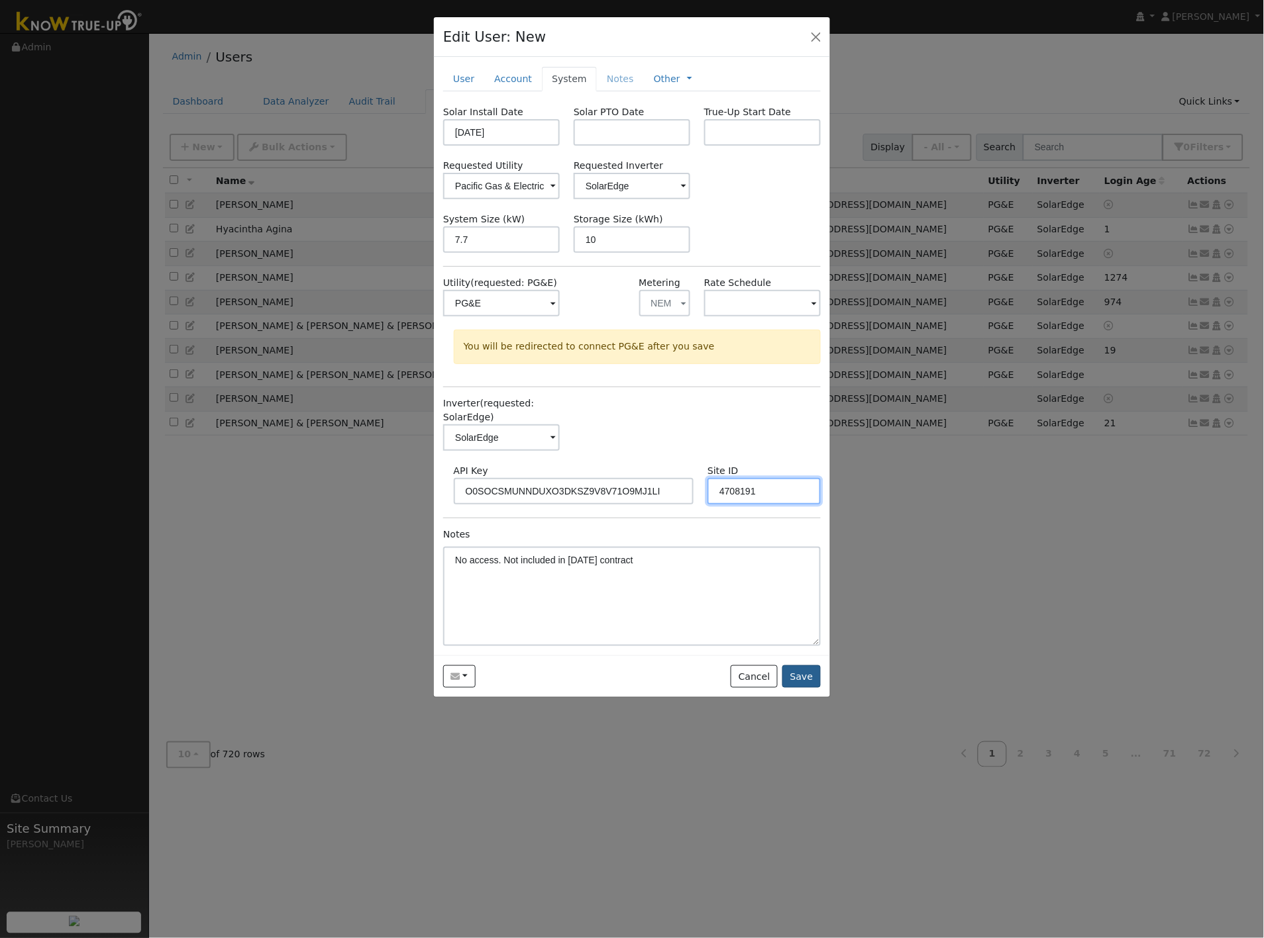
type input "4708191"
click at [807, 680] on button "Save" at bounding box center [801, 677] width 38 height 23
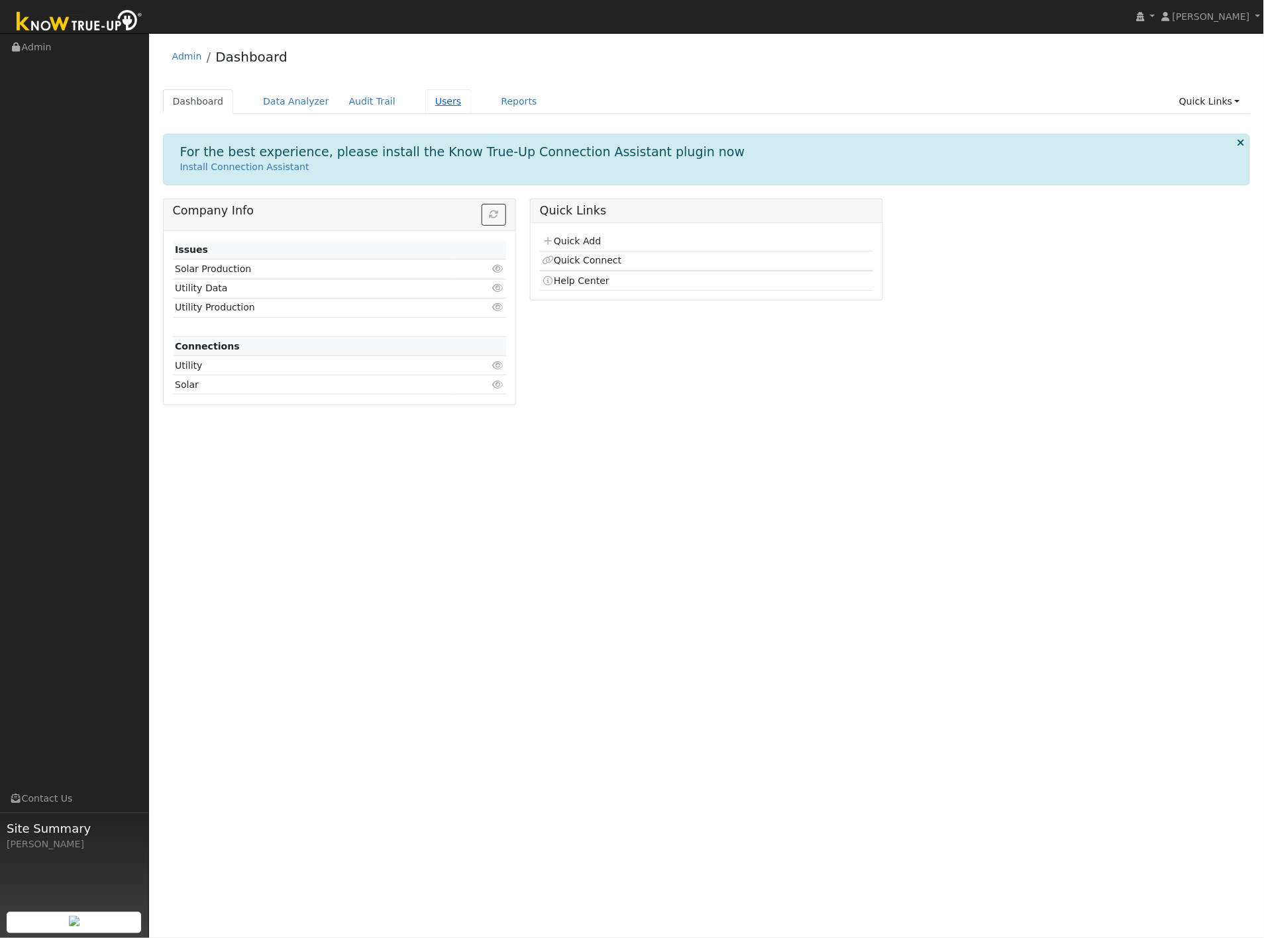
click at [428, 103] on link "Users" at bounding box center [448, 101] width 46 height 25
